Goal: Information Seeking & Learning: Learn about a topic

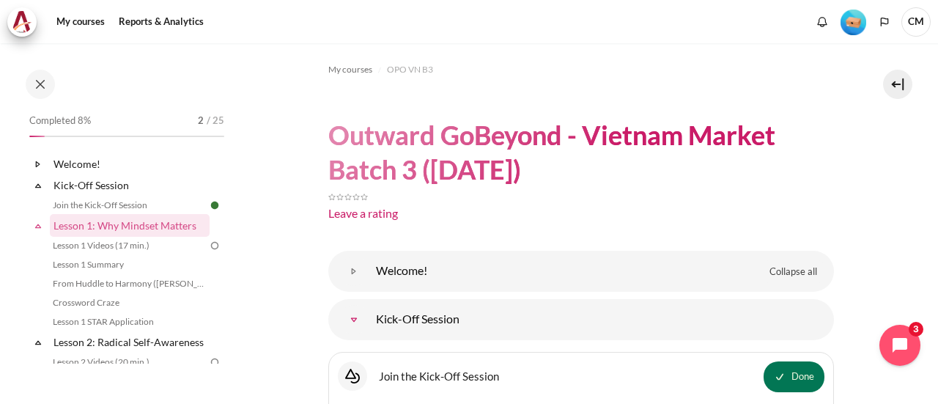
scroll to position [616, 0]
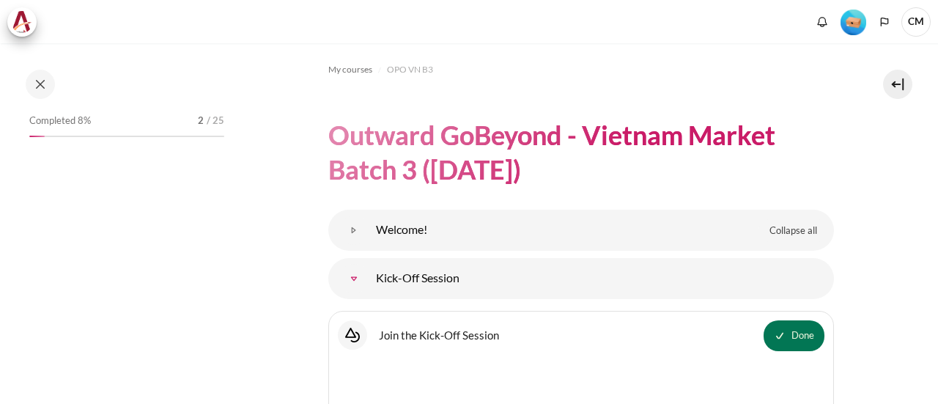
scroll to position [293, 0]
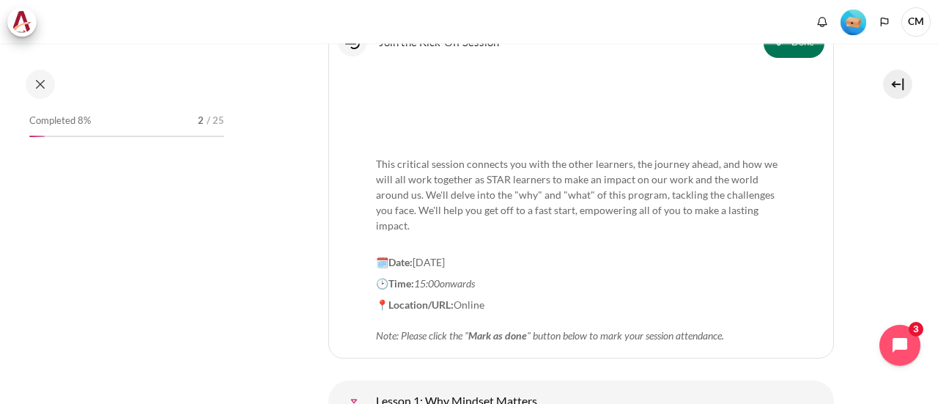
click at [176, 238] on div "Completed 8% 2 / 25" at bounding box center [127, 237] width 210 height 253
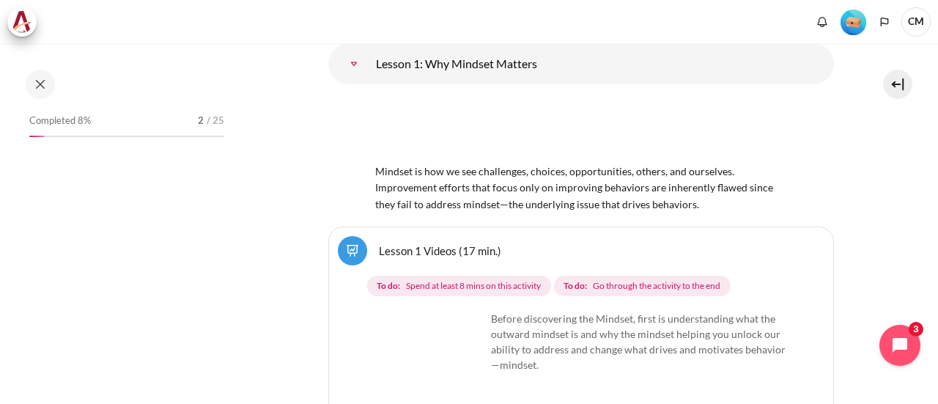
scroll to position [610, 0]
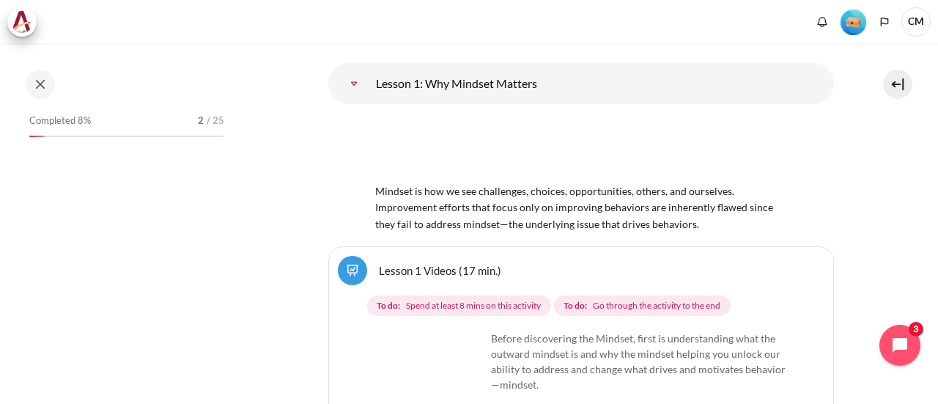
click at [452, 265] on link "Lesson 1 Videos (17 min.)" at bounding box center [440, 270] width 122 height 14
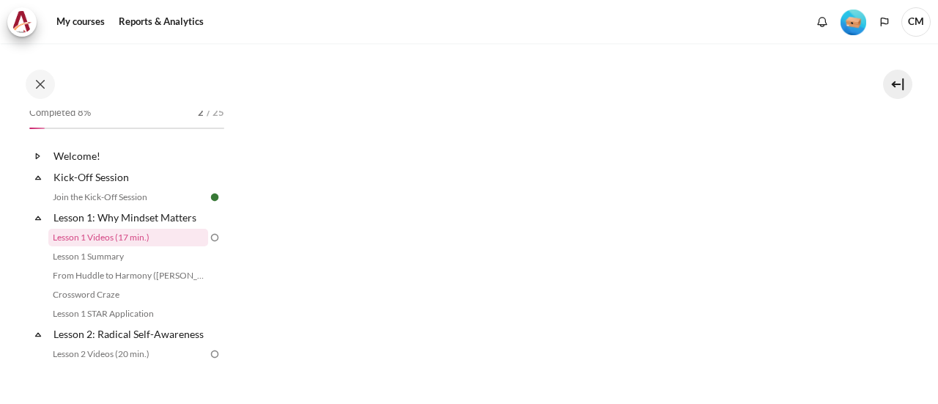
scroll to position [415, 0]
click at [39, 155] on icon at bounding box center [38, 155] width 4 height 5
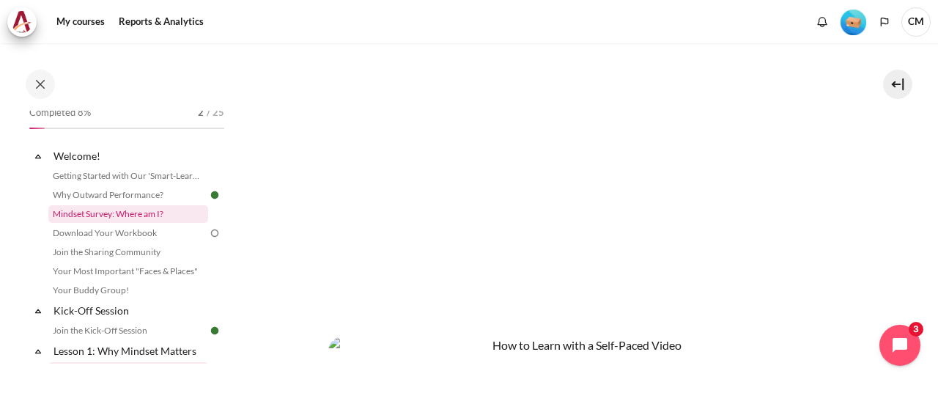
click at [101, 218] on link "Mindset Survey: Where am I?" at bounding box center [128, 214] width 160 height 18
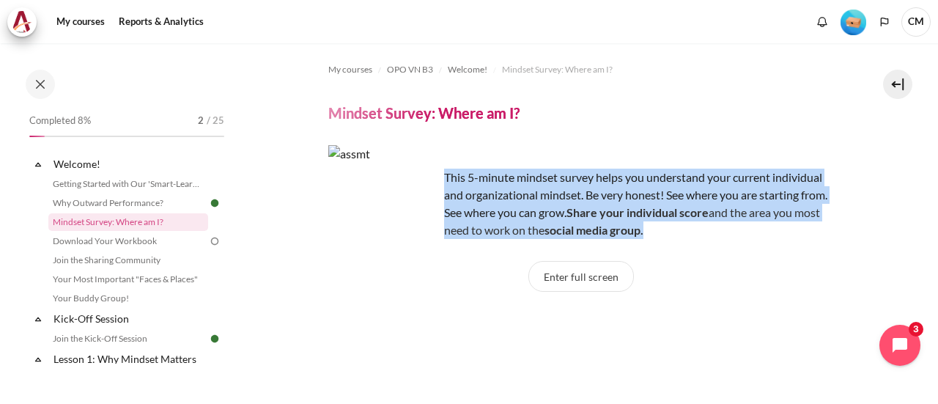
drag, startPoint x: 750, startPoint y: 235, endPoint x: 444, endPoint y: 177, distance: 311.9
click at [444, 177] on p "This 5-minute mindset survey helps you understand your current individual and o…" at bounding box center [581, 204] width 506 height 70
copy p "This 5-minute mindset survey helps you understand your current individual and o…"
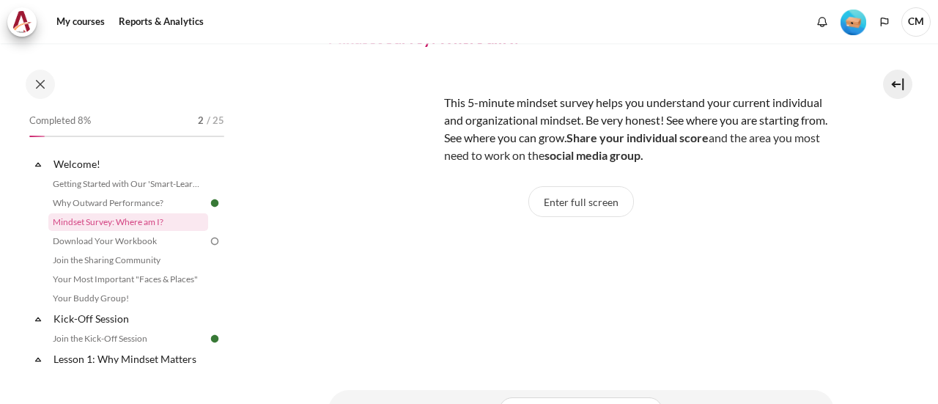
scroll to position [53, 0]
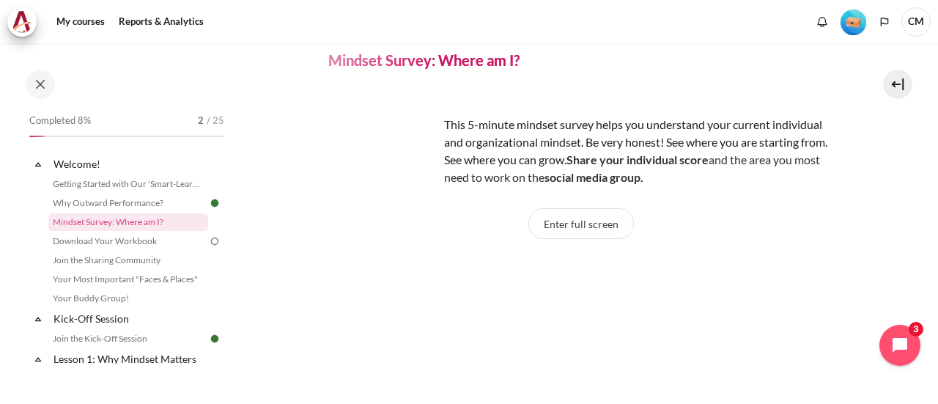
click at [360, 147] on img "Content" at bounding box center [383, 147] width 110 height 110
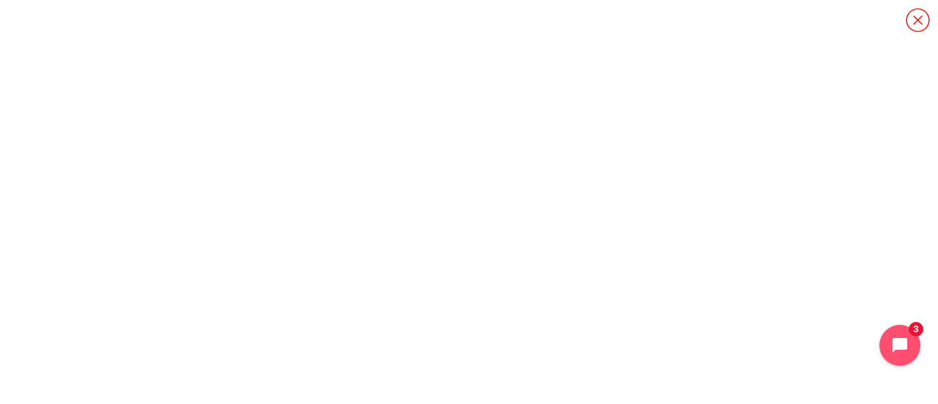
scroll to position [37, 0]
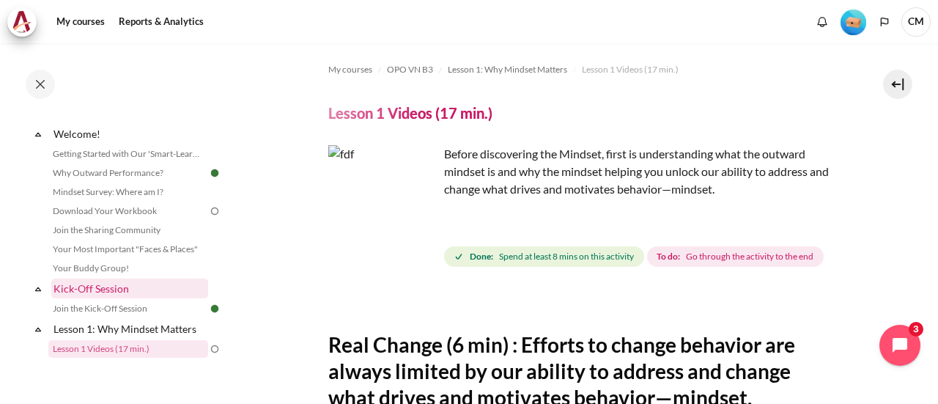
scroll to position [19, 0]
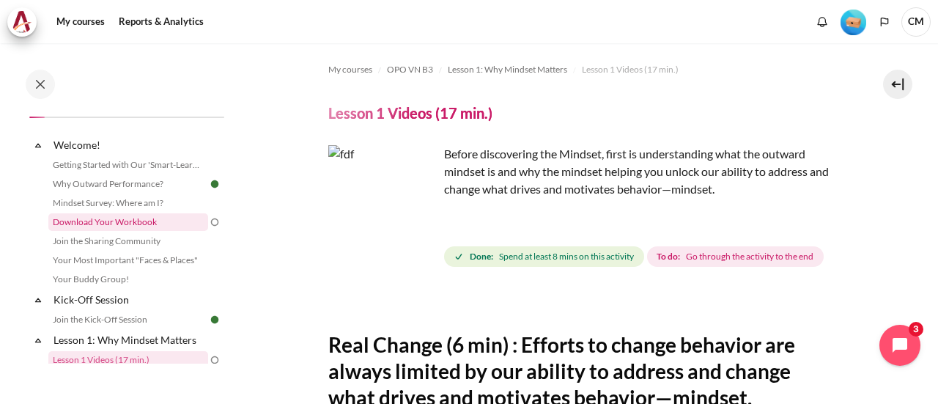
click at [108, 219] on link "Download Your Workbook" at bounding box center [128, 222] width 160 height 18
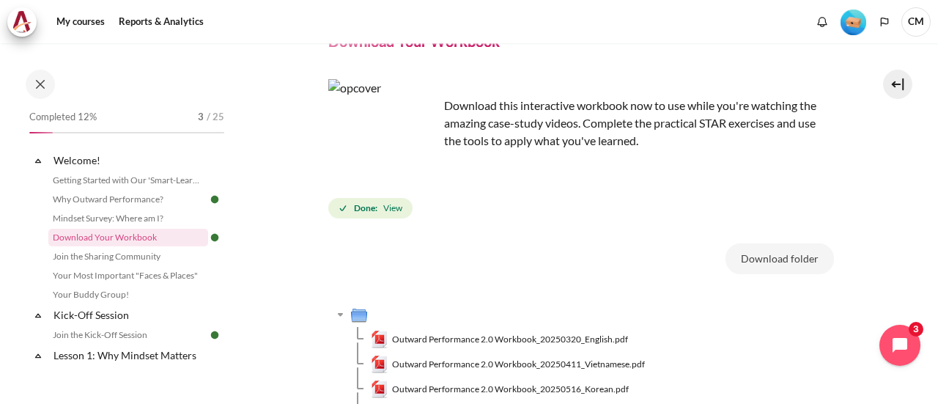
scroll to position [73, 0]
click at [468, 336] on span "Outward Performance 2.0 Workbook_20250320_English.pdf" at bounding box center [510, 337] width 236 height 13
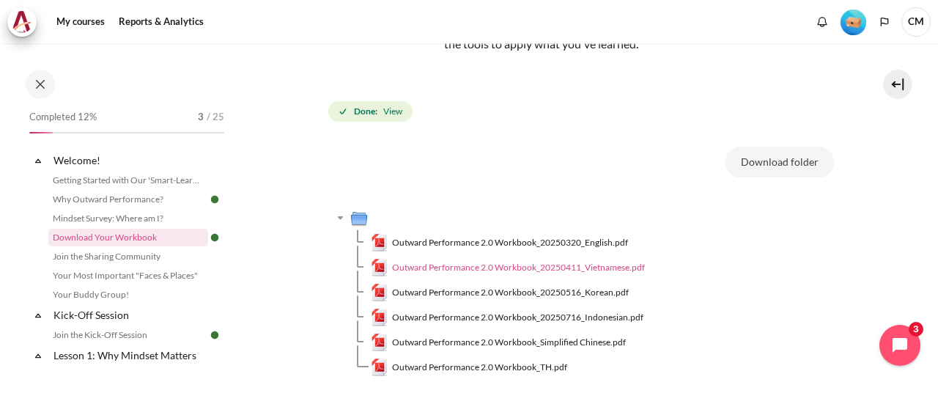
scroll to position [171, 0]
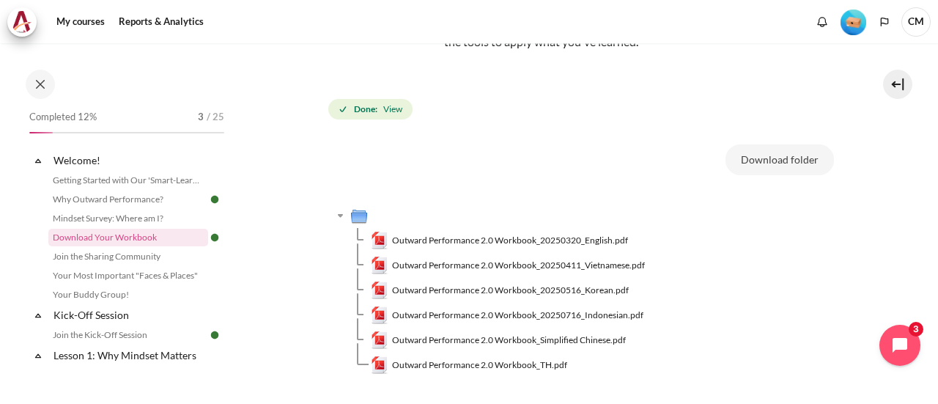
click at [827, 284] on section "My courses OPO VN B3 Welcome! Download Your Workbook Download Your Workbook" at bounding box center [580, 173] width 692 height 602
click at [777, 157] on button "Download folder" at bounding box center [779, 159] width 108 height 31
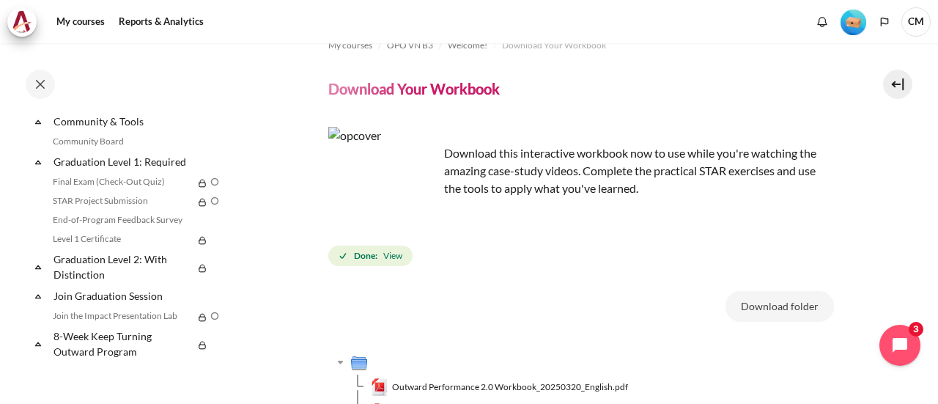
scroll to position [0, 0]
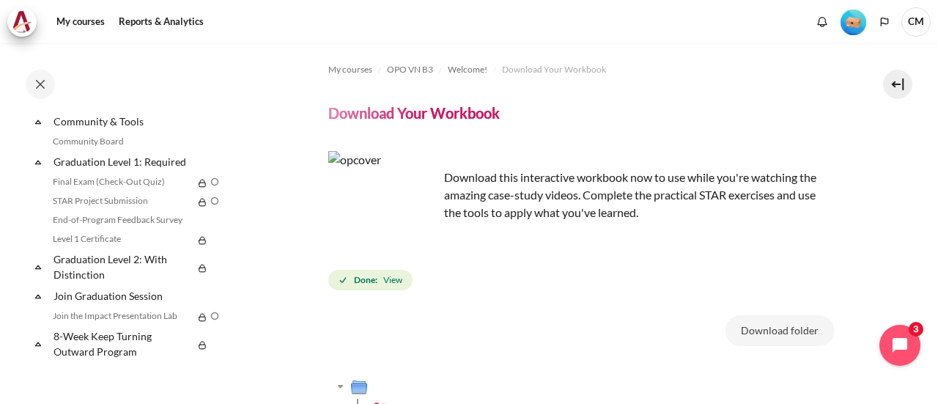
click at [484, 325] on div "Download folder" at bounding box center [581, 333] width 506 height 37
click at [492, 339] on div "Download folder" at bounding box center [581, 333] width 506 height 37
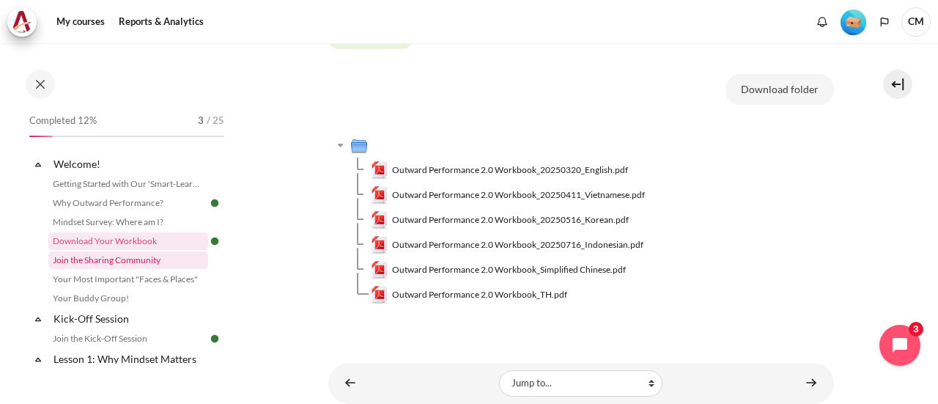
click at [82, 259] on link "Join the Sharing Community" at bounding box center [128, 260] width 160 height 18
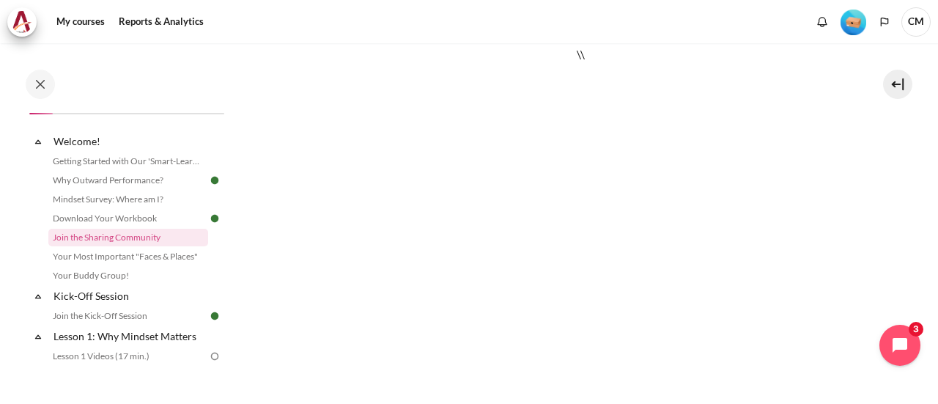
scroll to position [130, 0]
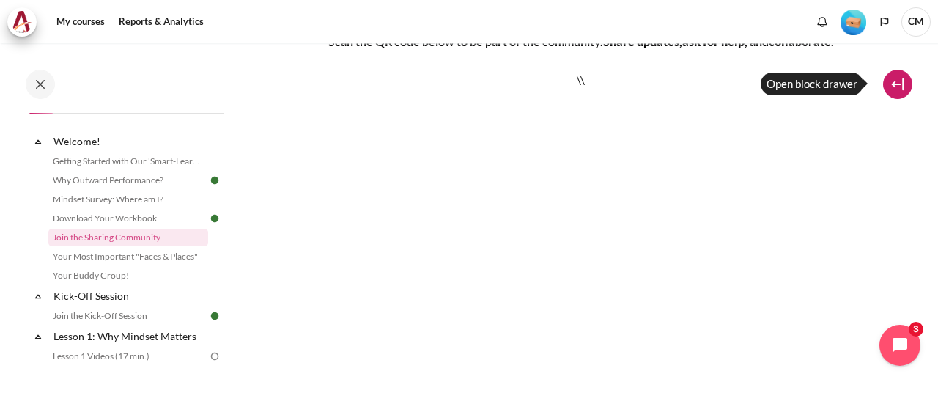
click at [898, 83] on button at bounding box center [897, 84] width 29 height 29
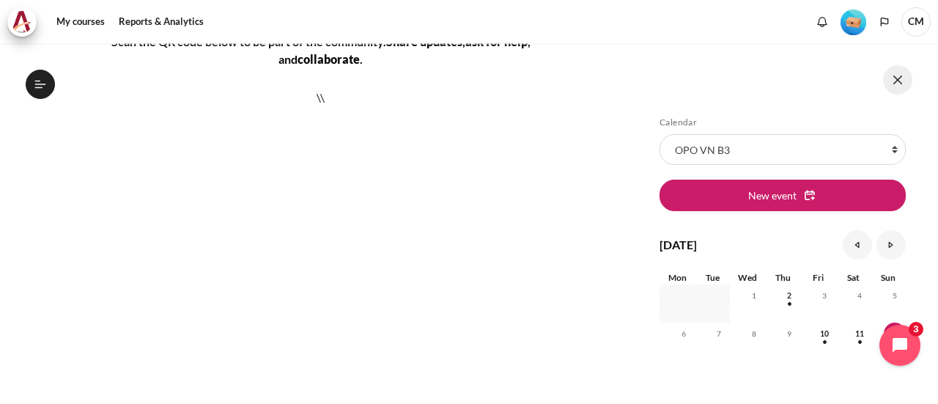
click at [898, 83] on button at bounding box center [897, 79] width 29 height 29
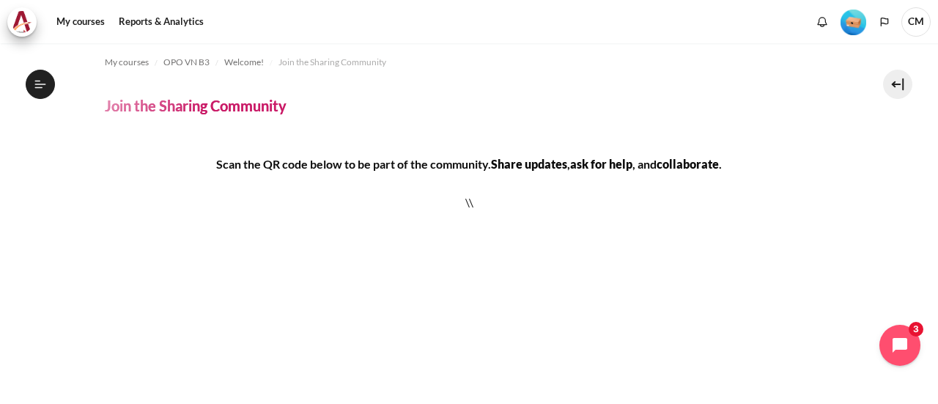
scroll to position [0, 0]
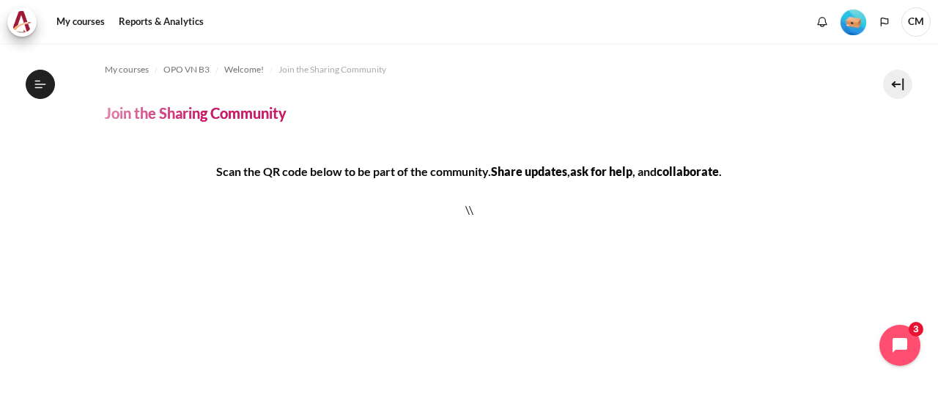
click at [264, 165] on h4 "Scan the QR code below to be part of the community. Share updates , ask for hel…" at bounding box center [469, 172] width 729 height 18
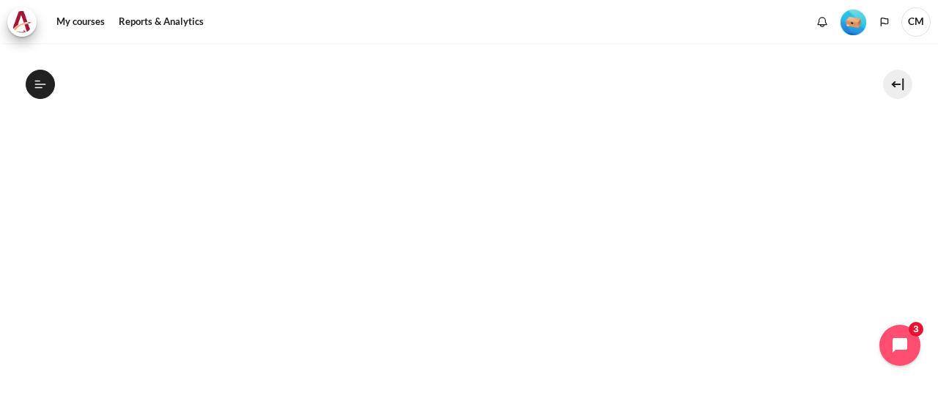
scroll to position [343, 0]
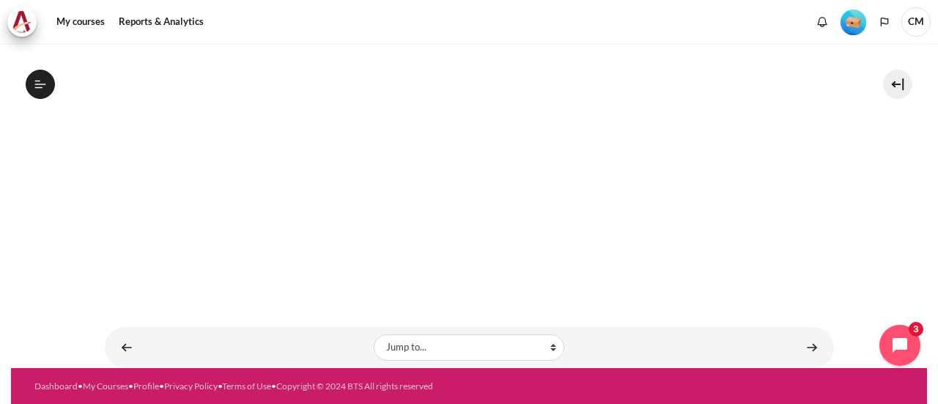
drag, startPoint x: 772, startPoint y: 342, endPoint x: 780, endPoint y: 342, distance: 8.1
click at [777, 342] on div "Content" at bounding box center [707, 348] width 238 height 18
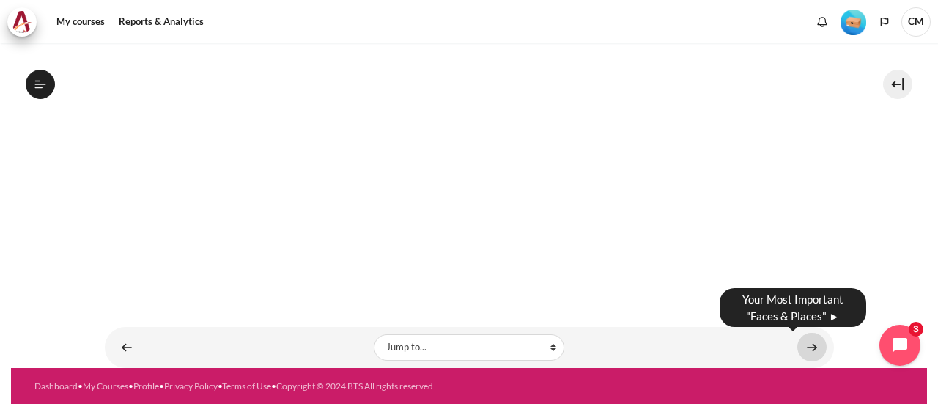
click at [803, 346] on link "Content" at bounding box center [811, 347] width 29 height 29
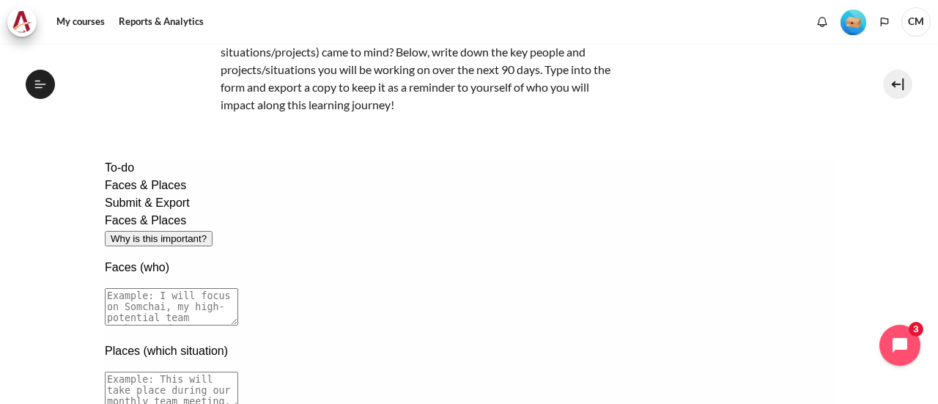
scroll to position [122, 0]
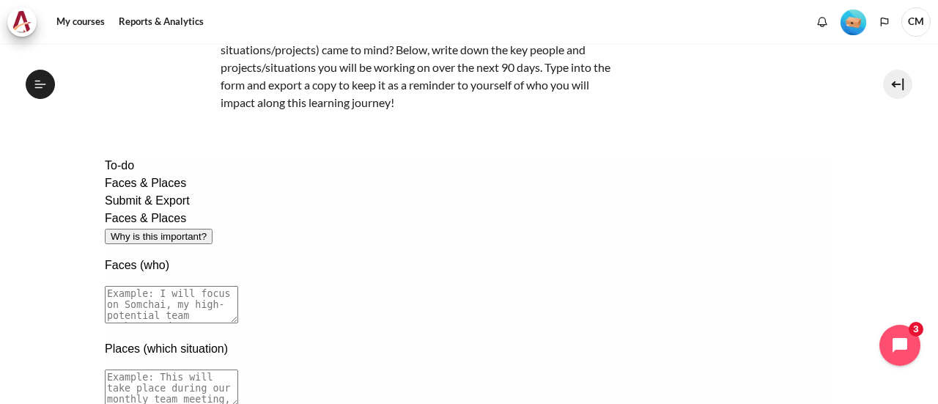
click at [237, 286] on textarea at bounding box center [170, 304] width 133 height 37
click at [380, 256] on p "Faces (who)" at bounding box center [468, 265] width 729 height 18
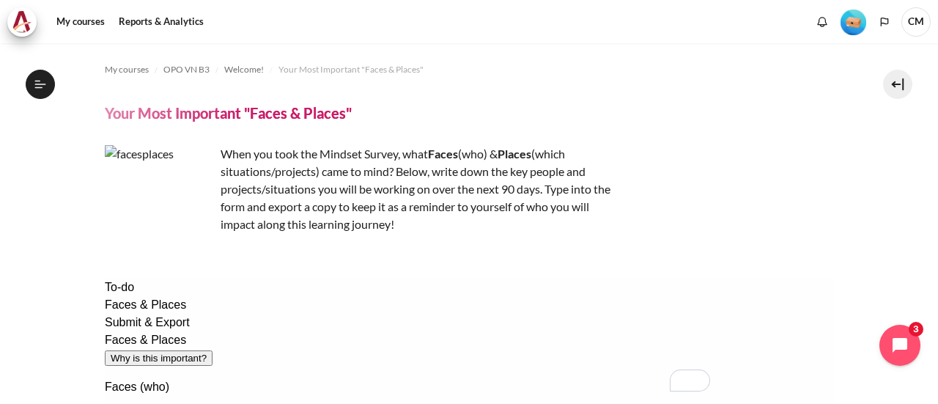
scroll to position [0, 0]
drag, startPoint x: 520, startPoint y: 154, endPoint x: 551, endPoint y: 159, distance: 31.2
click at [551, 158] on p "When you took the Mindset Survey, what F aces (who) & Places (which situations/…" at bounding box center [361, 189] width 513 height 88
click at [568, 163] on p "When you took the Mindset Survey, what F aces (who) & Places (which situations/…" at bounding box center [361, 189] width 513 height 88
drag, startPoint x: 251, startPoint y: 170, endPoint x: 358, endPoint y: 169, distance: 107.0
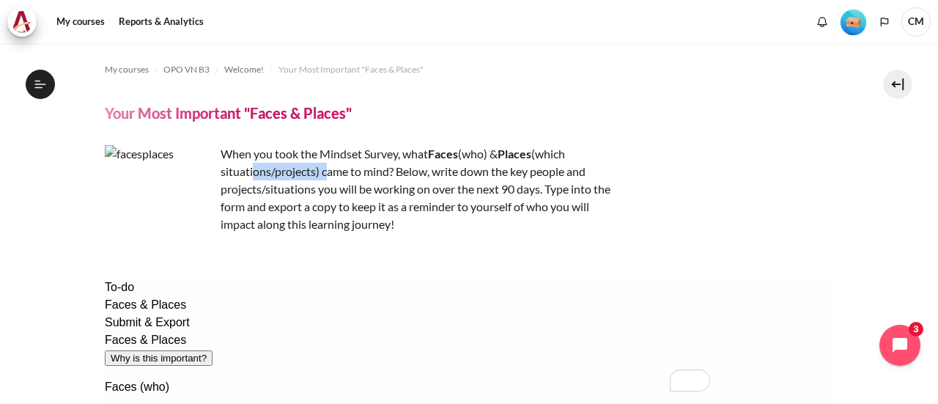
click at [354, 170] on p "When you took the Mindset Survey, what F aces (who) & Places (which situations/…" at bounding box center [361, 189] width 513 height 88
click at [358, 169] on p "When you took the Mindset Survey, what F aces (who) & Places (which situations/…" at bounding box center [361, 189] width 513 height 88
drag, startPoint x: 348, startPoint y: 171, endPoint x: 419, endPoint y: 177, distance: 71.3
click at [419, 177] on p "When you took the Mindset Survey, what F aces (who) & Places (which situations/…" at bounding box center [361, 189] width 513 height 88
click at [431, 180] on p "When you took the Mindset Survey, what F aces (who) & Places (which situations/…" at bounding box center [361, 189] width 513 height 88
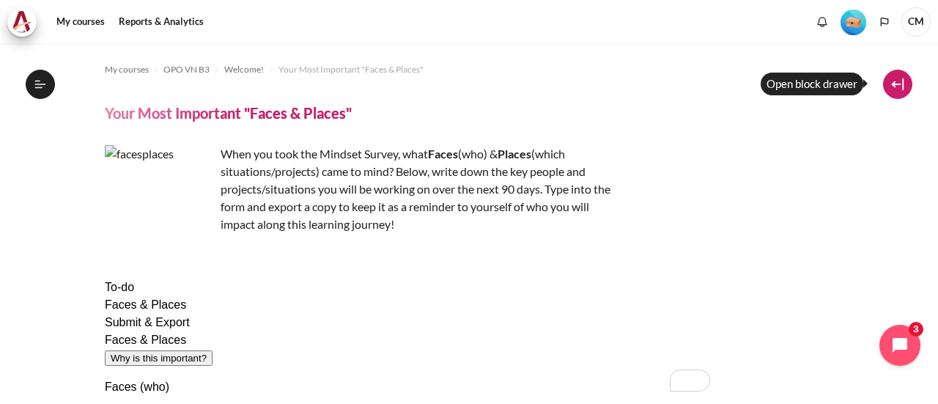
click at [891, 81] on button at bounding box center [897, 84] width 29 height 29
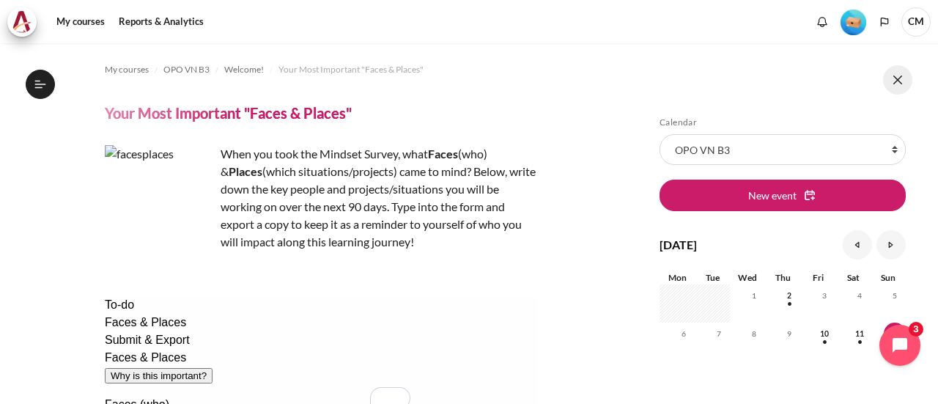
click at [893, 81] on button at bounding box center [897, 79] width 29 height 29
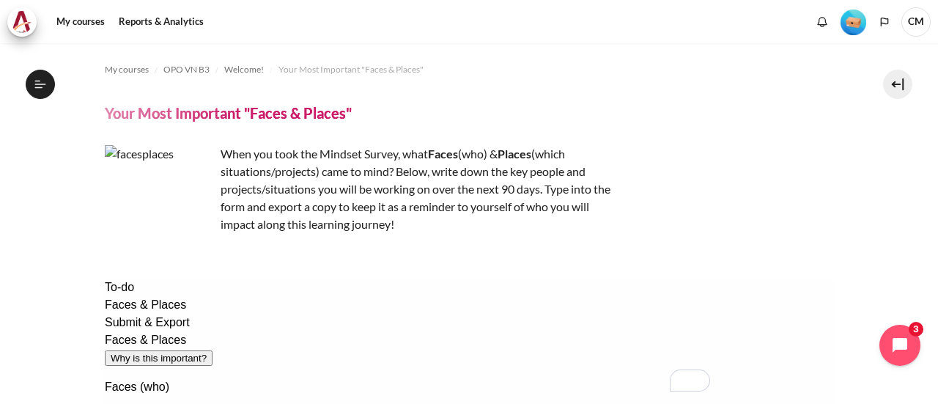
click at [852, 15] on img "Level #1" at bounding box center [854, 23] width 26 height 26
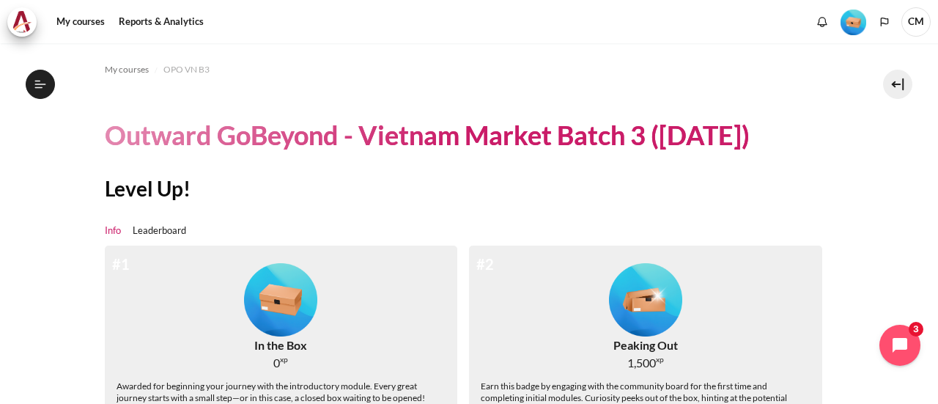
click at [915, 23] on span "CM" at bounding box center [915, 21] width 29 height 29
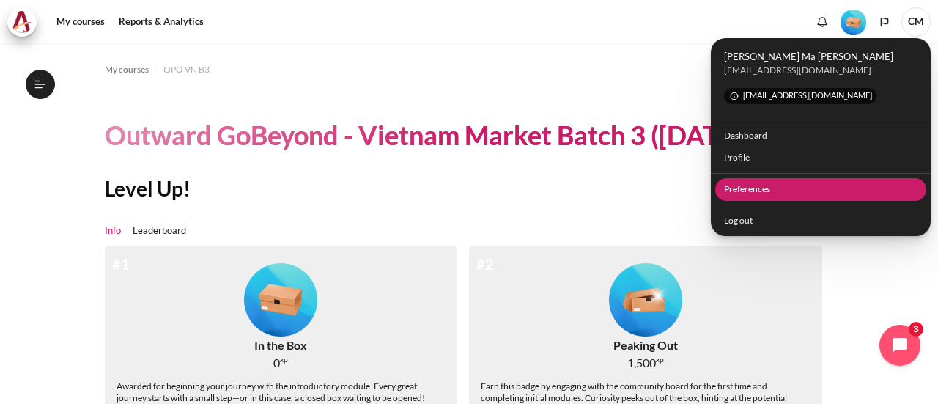
click at [816, 188] on link "Preferences" at bounding box center [821, 189] width 212 height 23
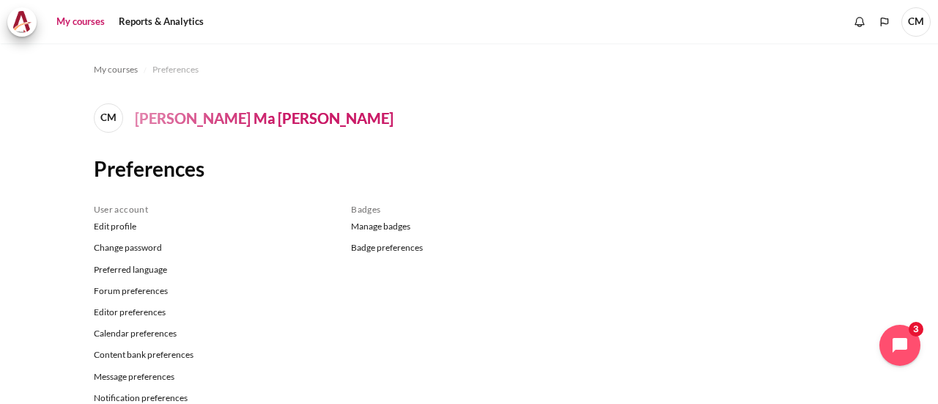
click at [86, 29] on link "My courses" at bounding box center [80, 21] width 59 height 29
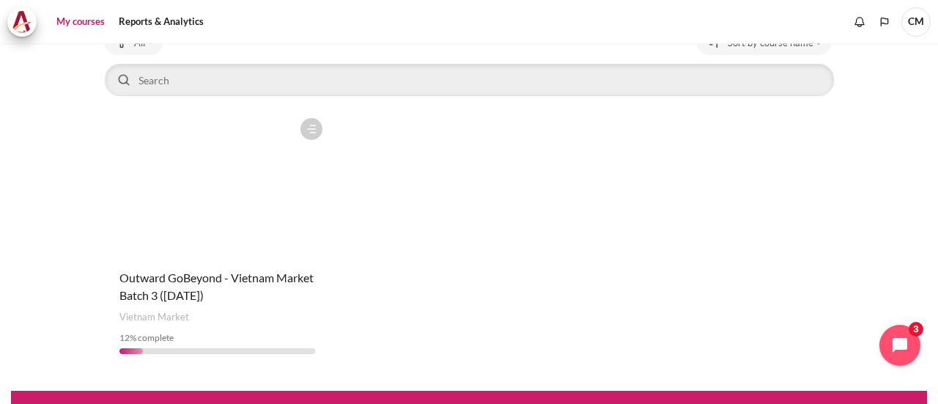
scroll to position [131, 0]
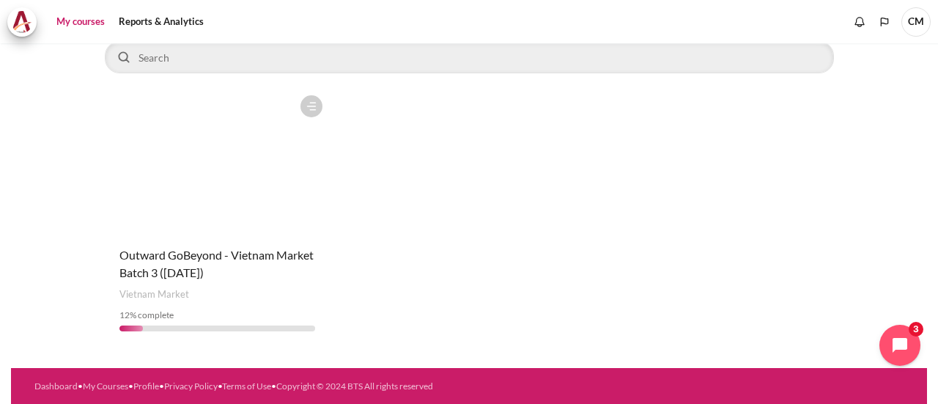
click at [229, 190] on figure "Content" at bounding box center [218, 161] width 226 height 147
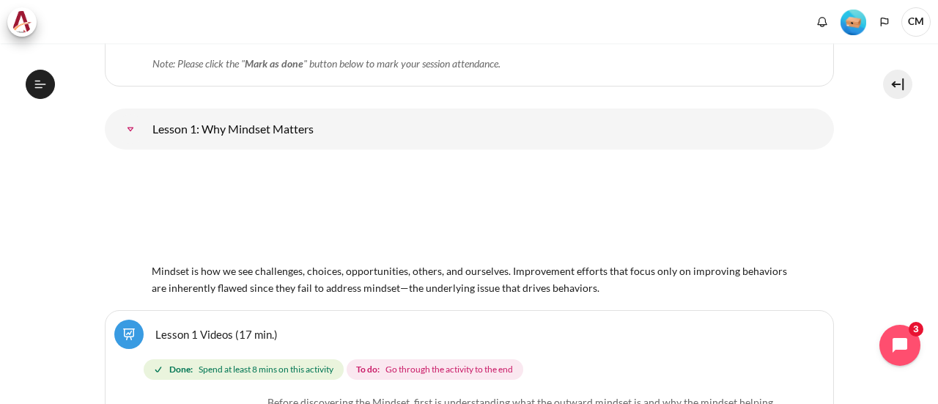
scroll to position [537, 0]
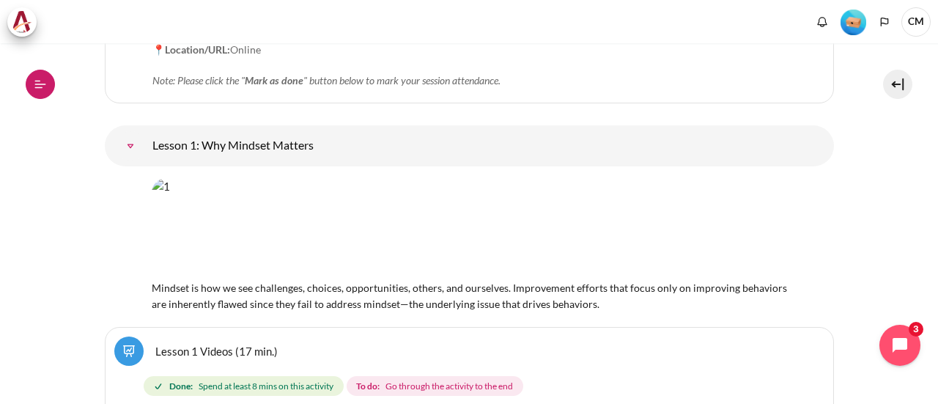
click at [41, 88] on icon at bounding box center [40, 84] width 13 height 13
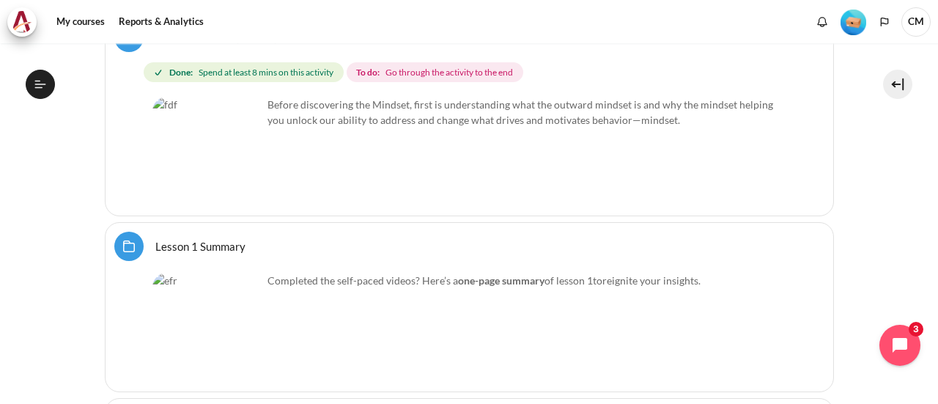
scroll to position [871, 0]
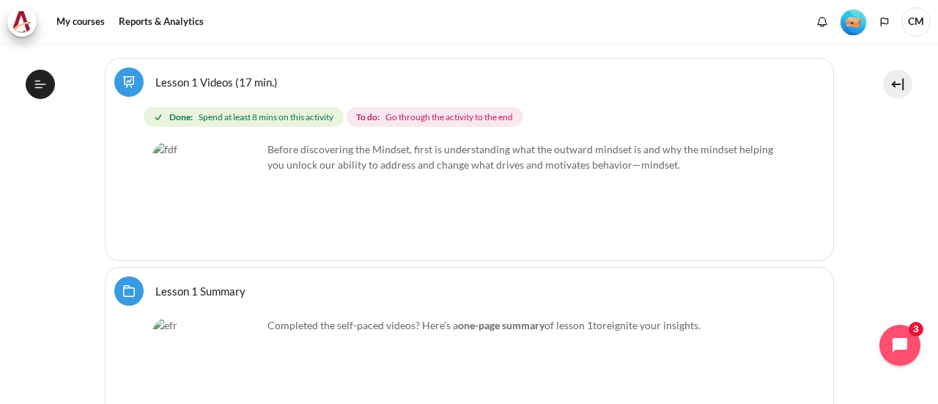
click at [193, 166] on img "Content" at bounding box center [207, 196] width 110 height 110
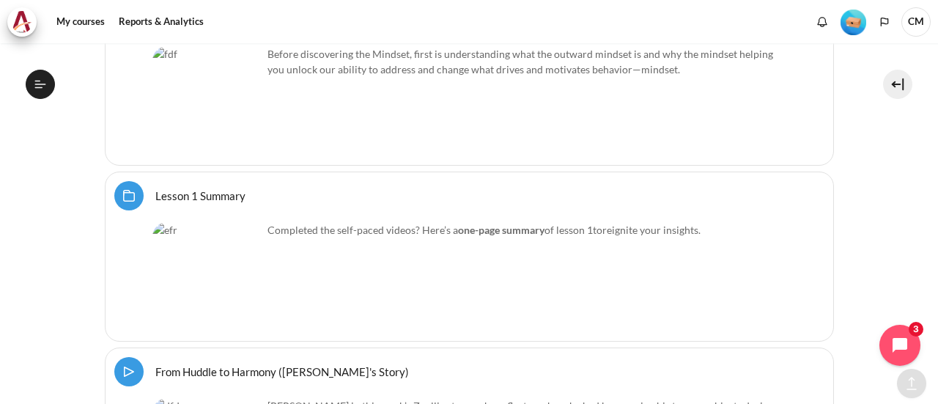
scroll to position [969, 0]
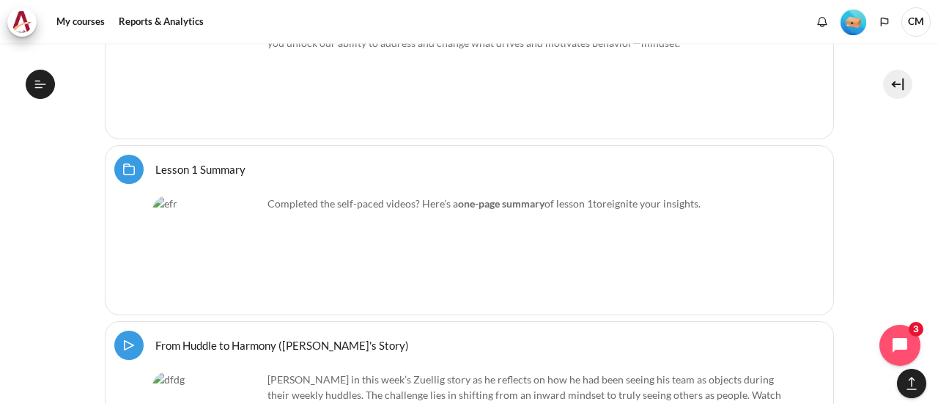
click at [204, 236] on img "Content" at bounding box center [207, 251] width 110 height 110
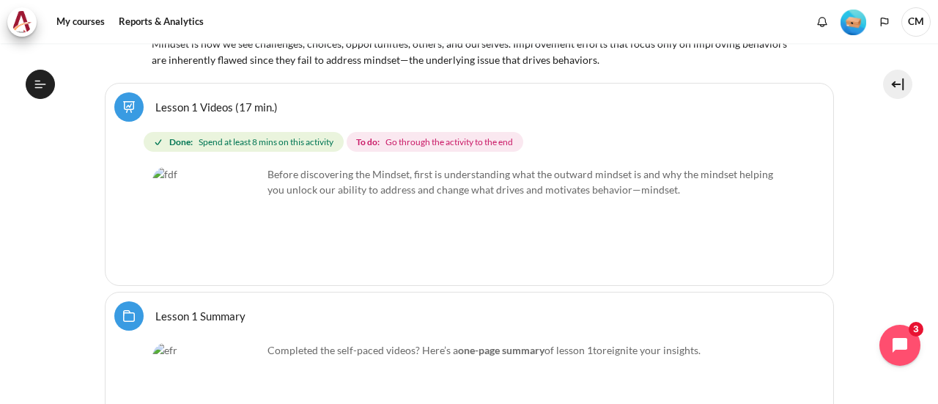
scroll to position [920, 0]
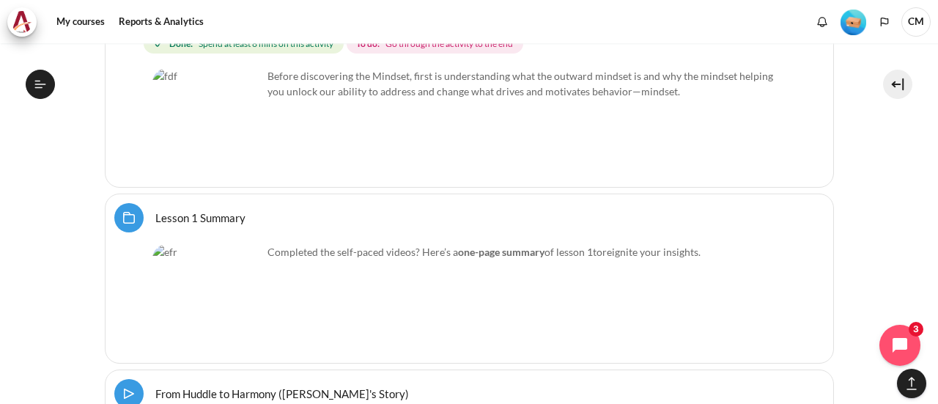
drag, startPoint x: 311, startPoint y: 226, endPoint x: 321, endPoint y: 229, distance: 10.7
click at [311, 244] on p "Completed the self-paced videos? Here’s a one-page summary of lesson 1 to reign…" at bounding box center [469, 251] width 634 height 15
click at [460, 244] on p "Completed the self-paced videos? Here’s a one-page summary of lesson 1 to reign…" at bounding box center [469, 251] width 634 height 15
click at [155, 210] on link "Lesson 1 Summary Folder" at bounding box center [200, 217] width 90 height 14
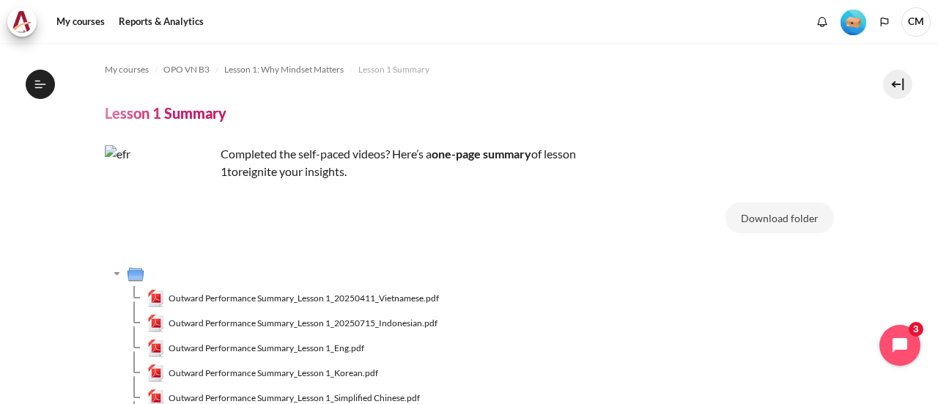
scroll to position [24, 0]
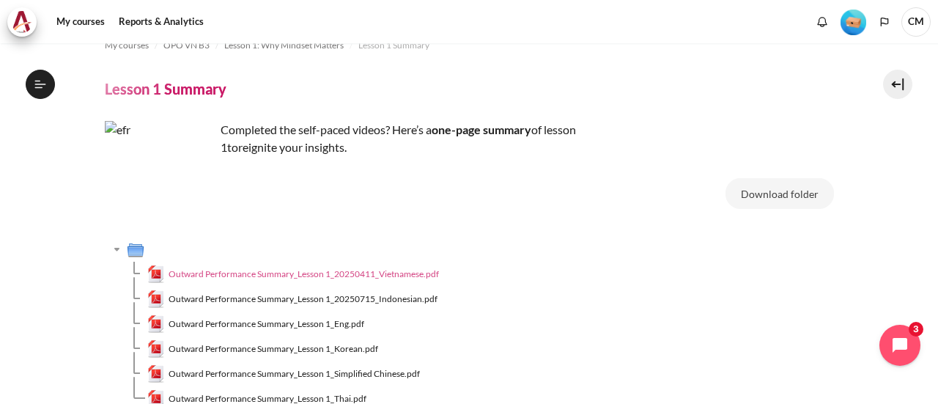
click at [314, 274] on span "Outward Performance Summary_Lesson 1_20250411_Vietnamese.pdf" at bounding box center [304, 273] width 270 height 13
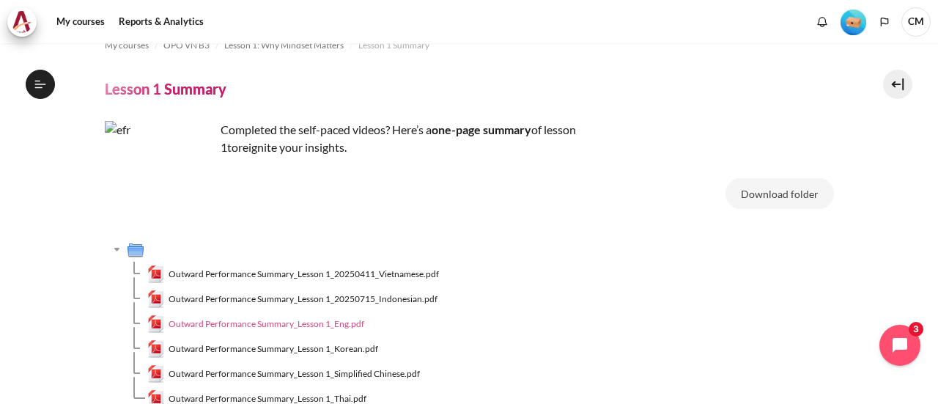
click at [281, 322] on span "Outward Performance Summary_Lesson 1_Eng.pdf" at bounding box center [267, 323] width 196 height 13
